Goal: Find contact information: Find contact information

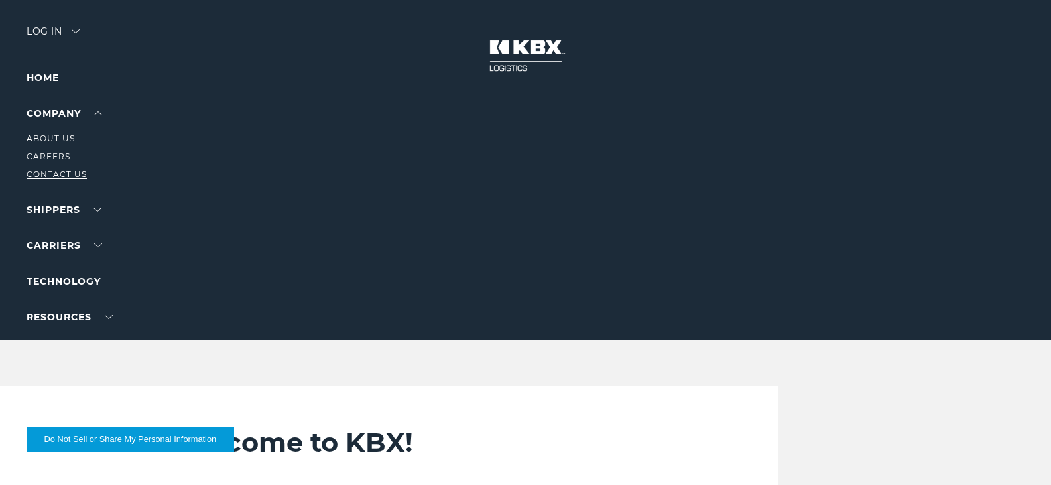
click at [56, 179] on link "Contact Us" at bounding box center [57, 174] width 60 height 10
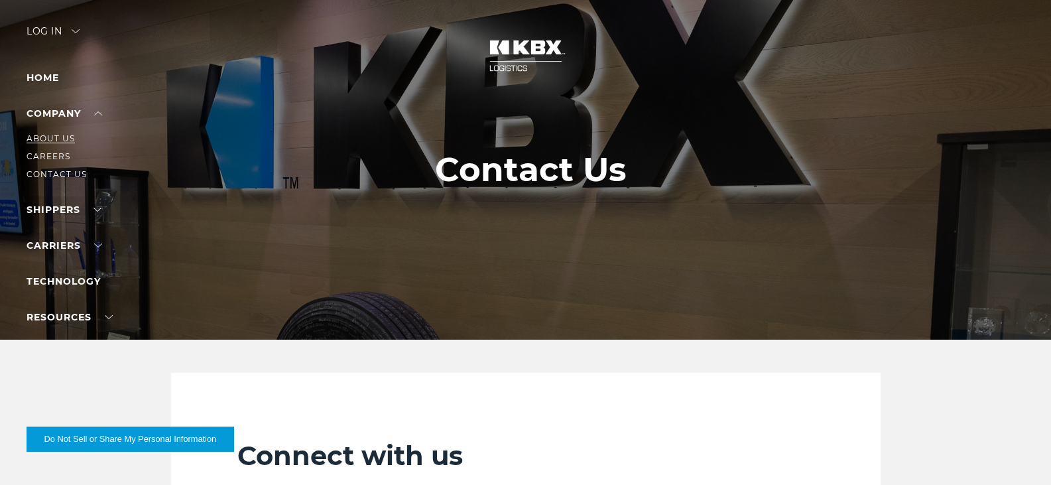
click at [51, 143] on link "About Us" at bounding box center [51, 138] width 48 height 10
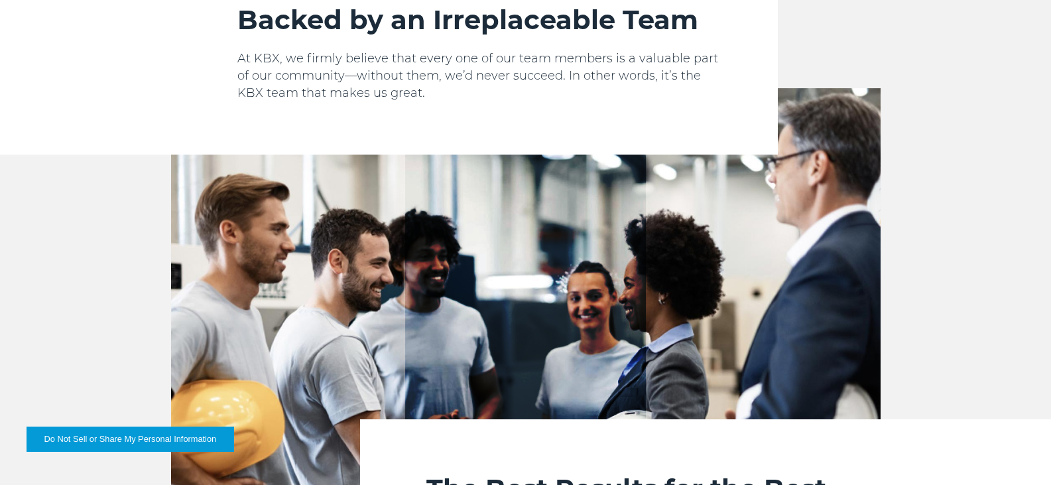
scroll to position [1221, 0]
